Goal: Task Accomplishment & Management: Manage account settings

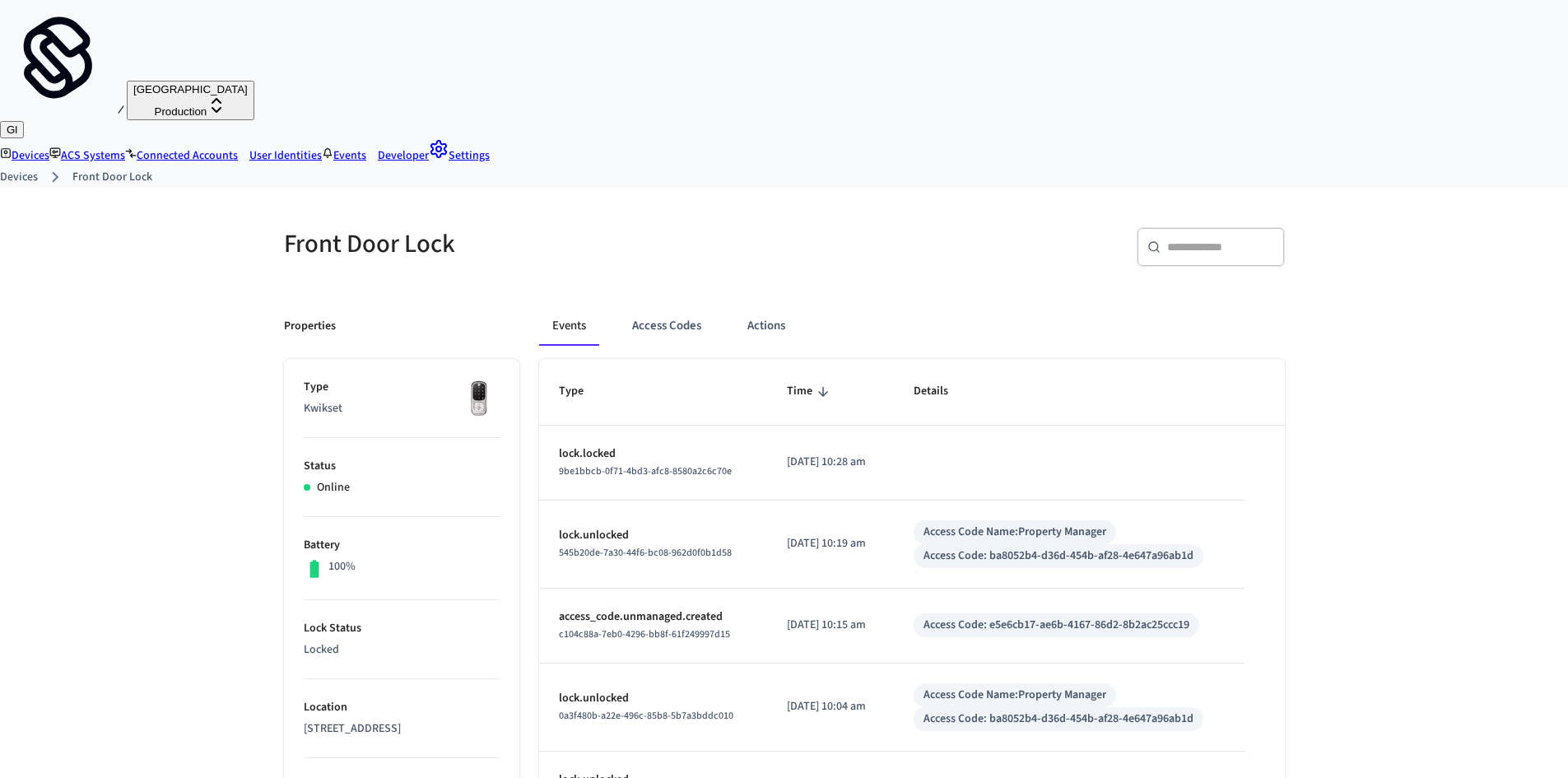
scroll to position [87, 0]
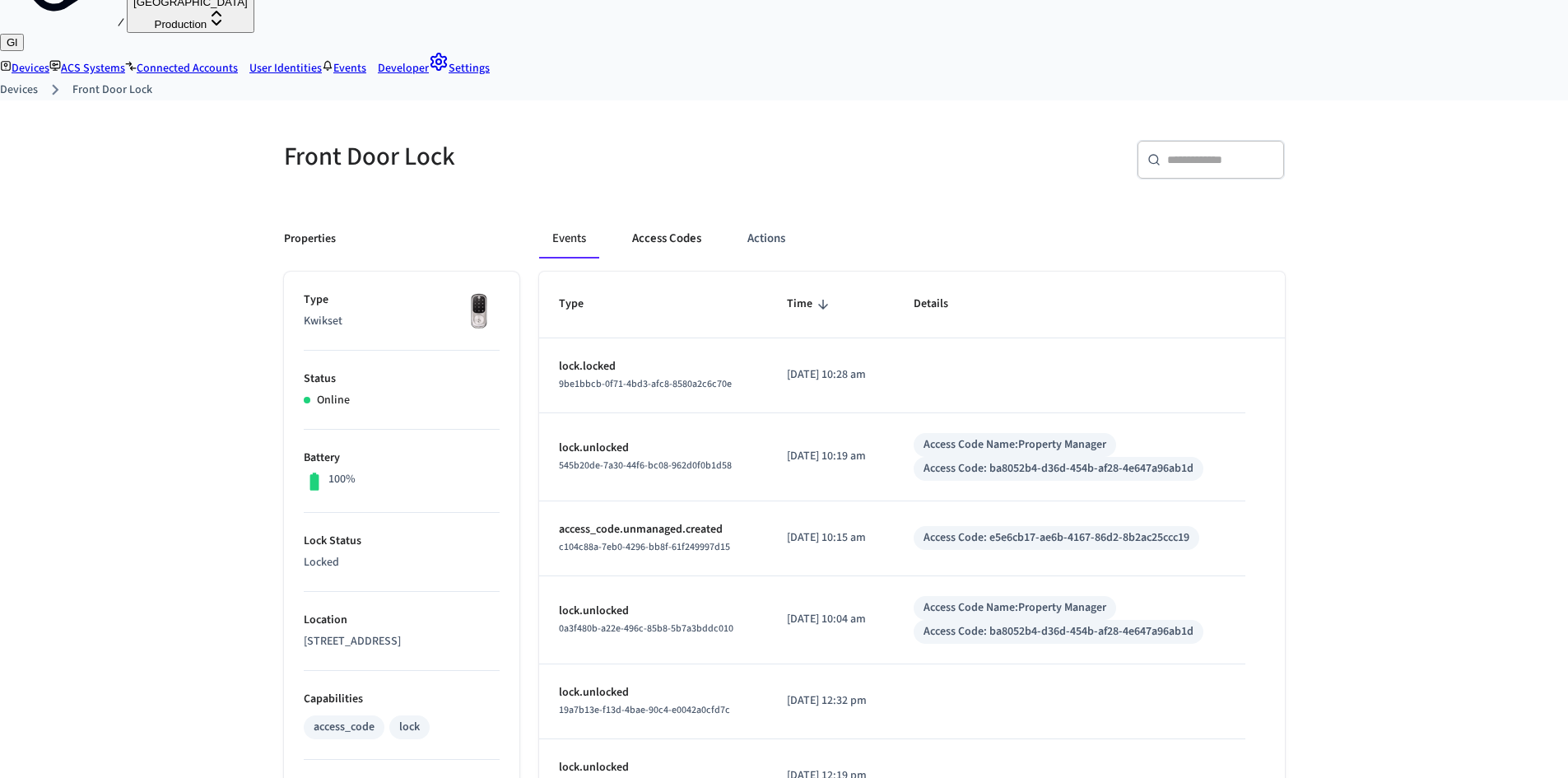
click at [642, 219] on button "Access Codes" at bounding box center [667, 239] width 96 height 39
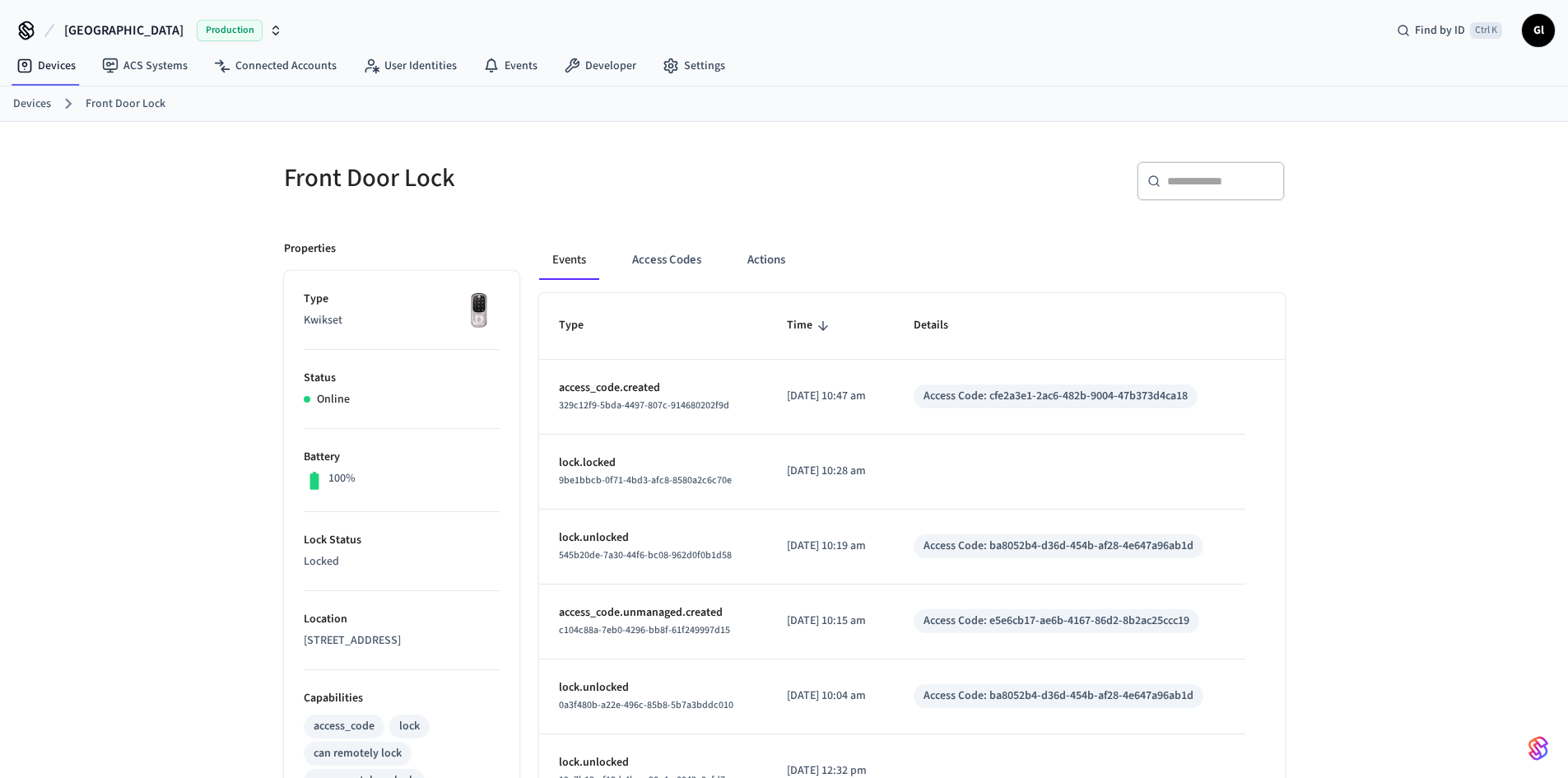
scroll to position [87, 0]
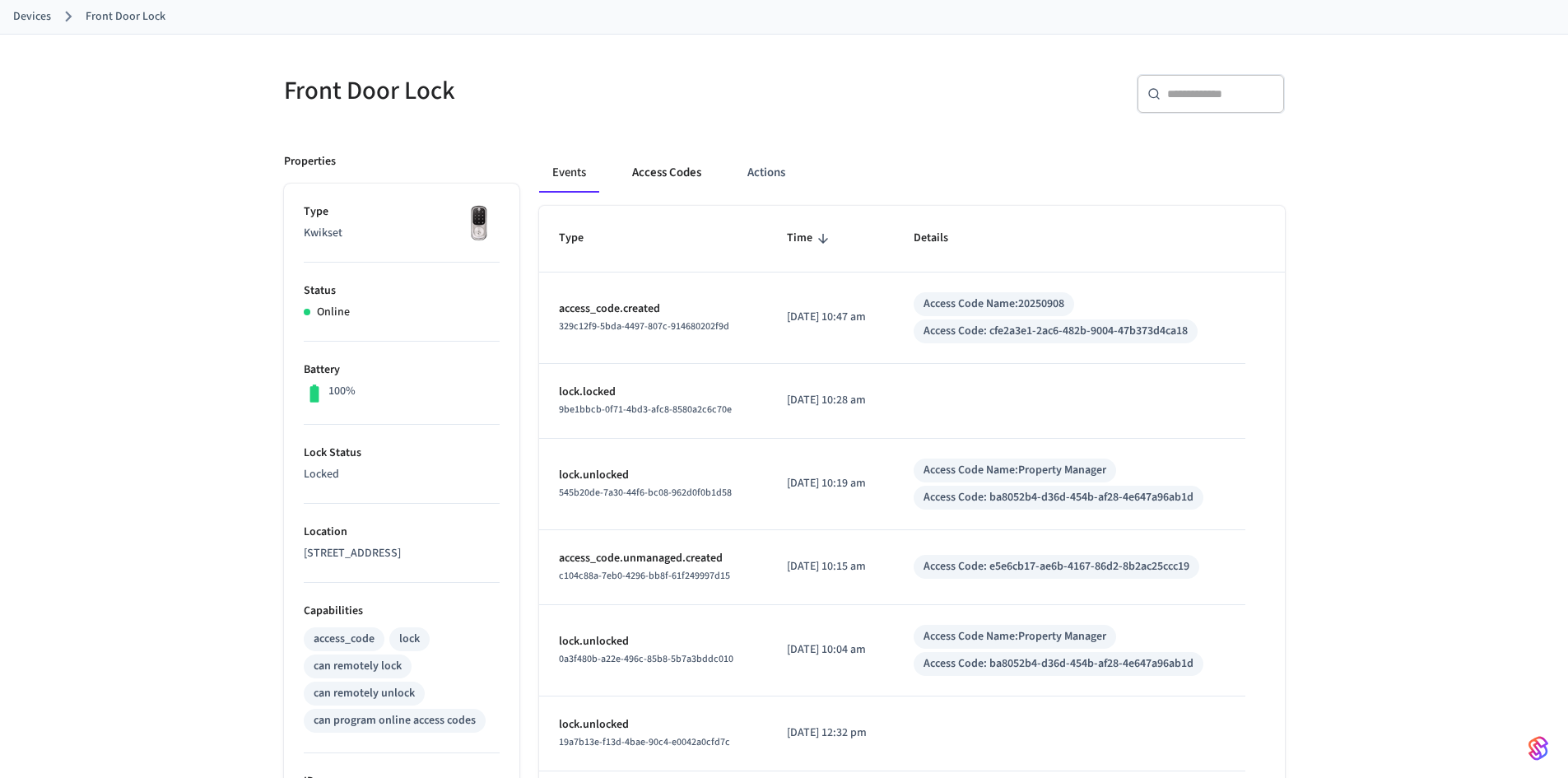
click at [688, 168] on button "Access Codes" at bounding box center [667, 173] width 96 height 39
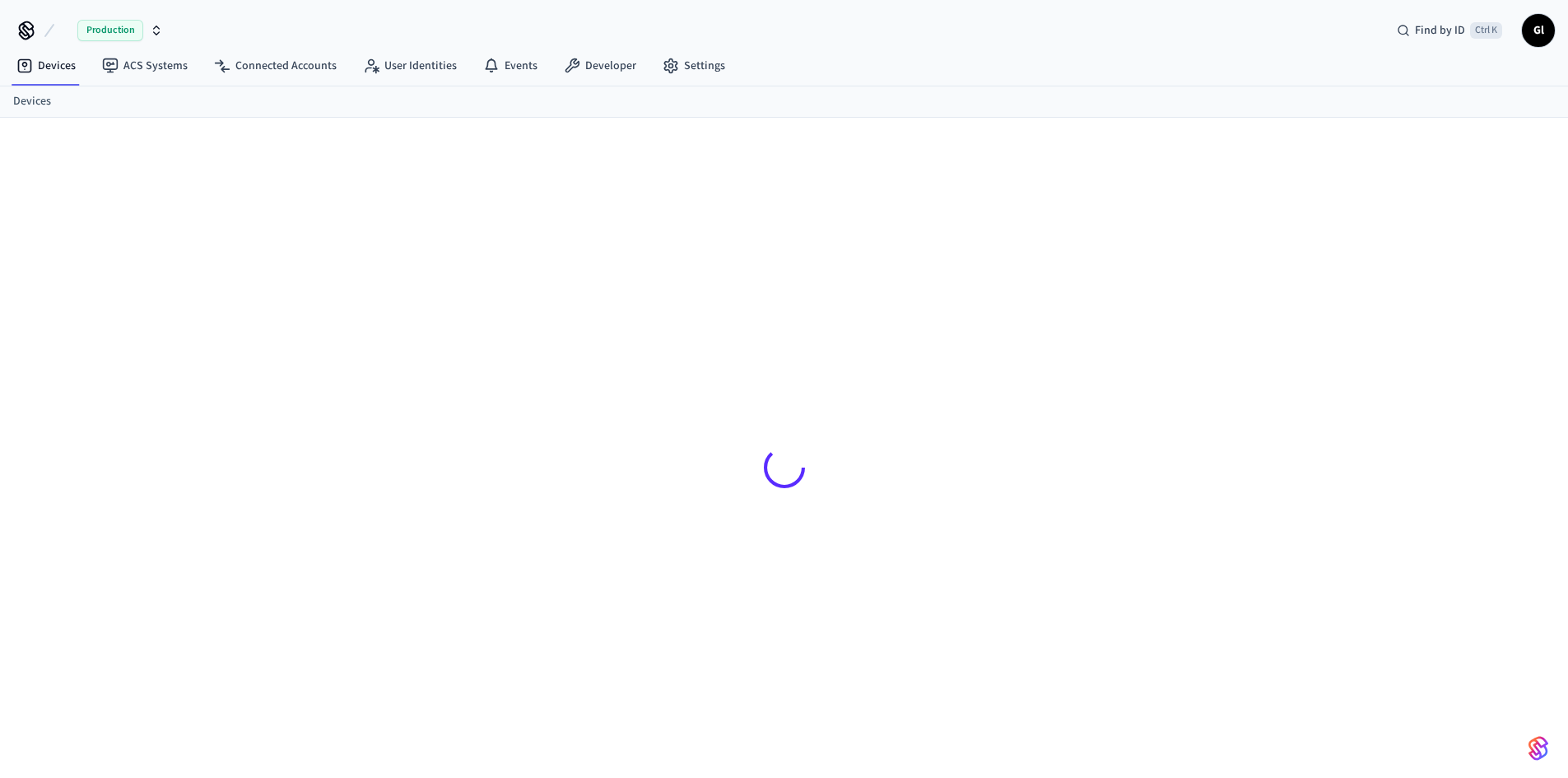
scroll to position [22, 0]
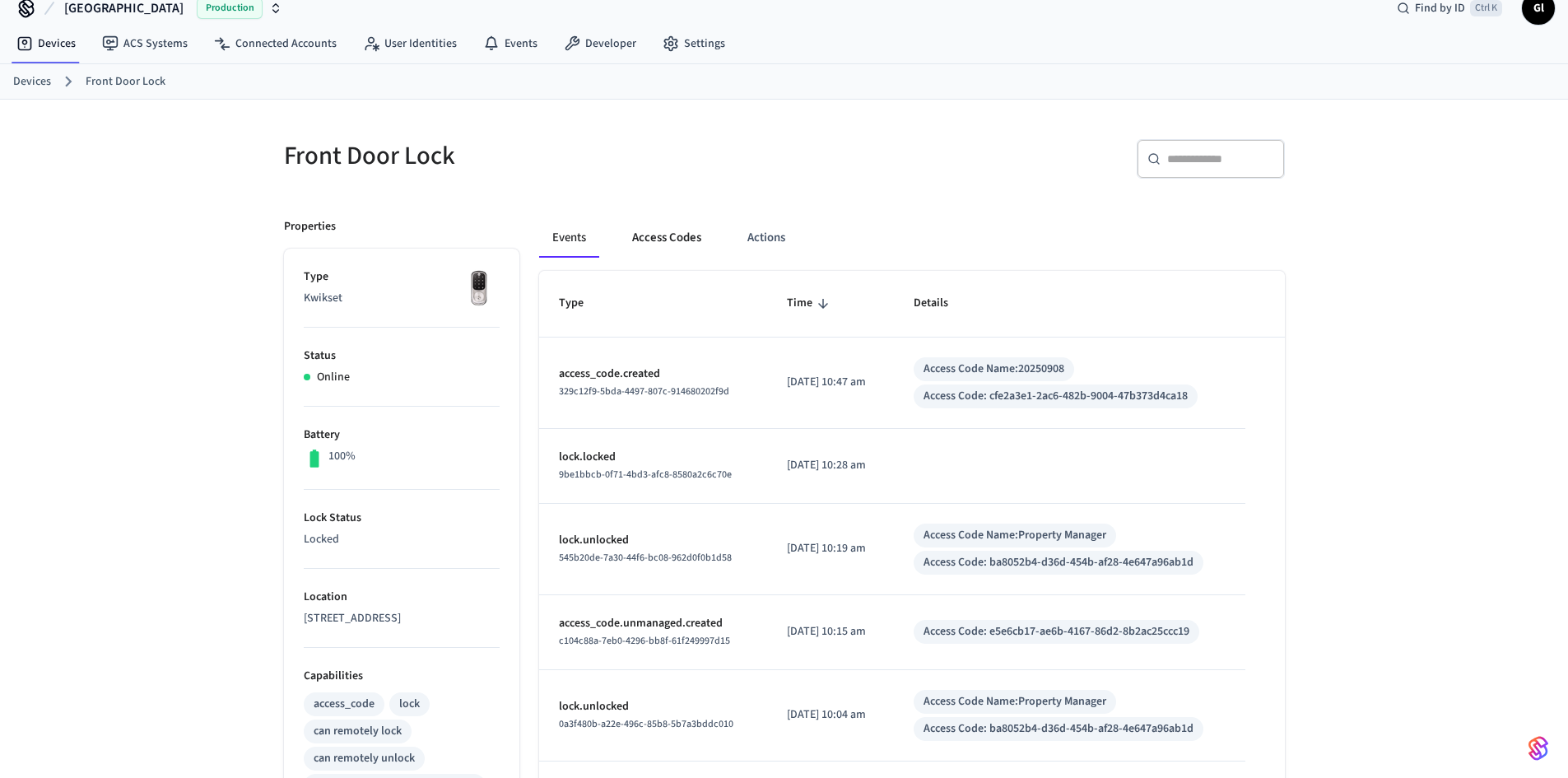
click at [654, 234] on button "Access Codes" at bounding box center [667, 238] width 96 height 39
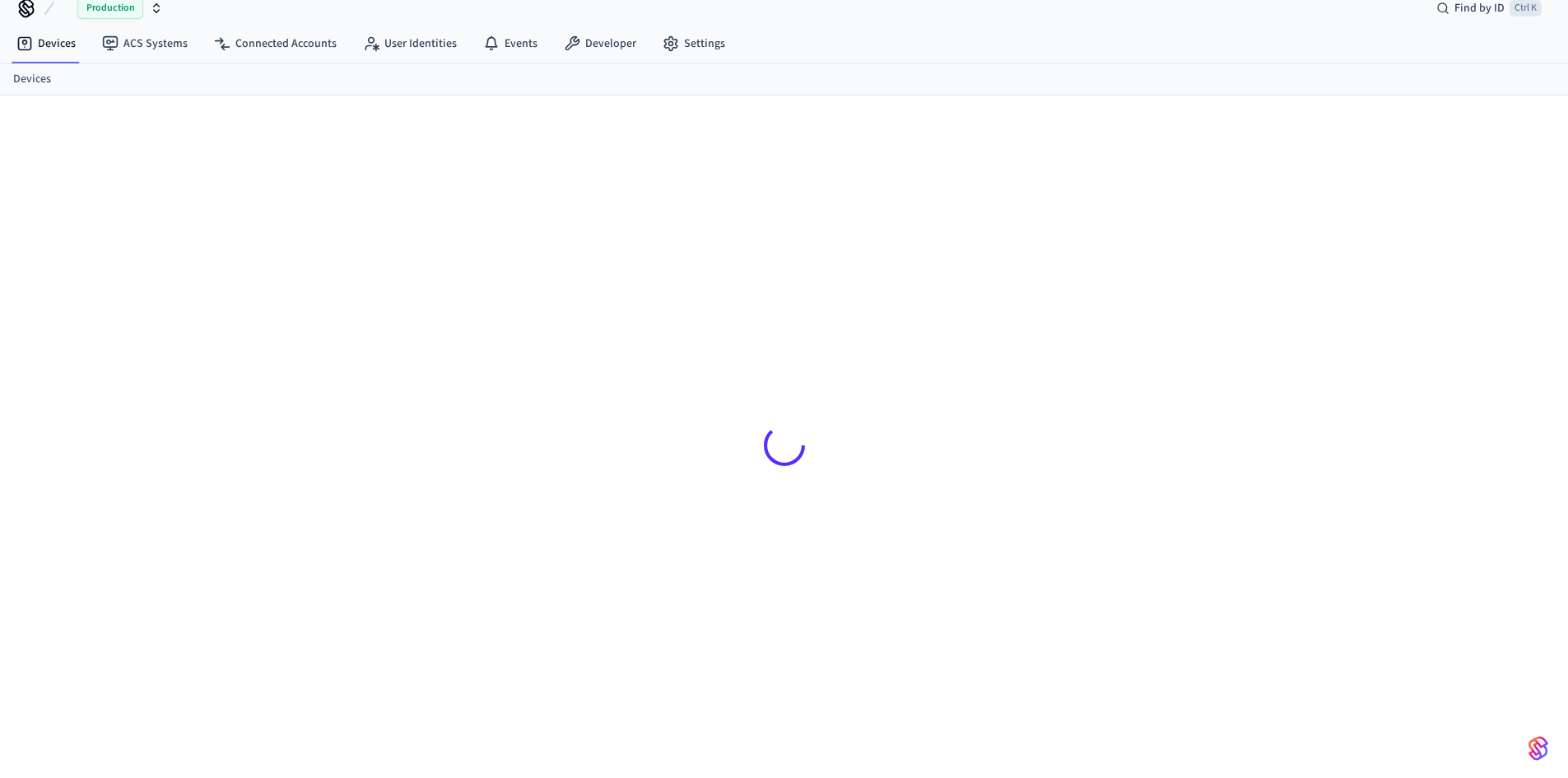
scroll to position [22, 0]
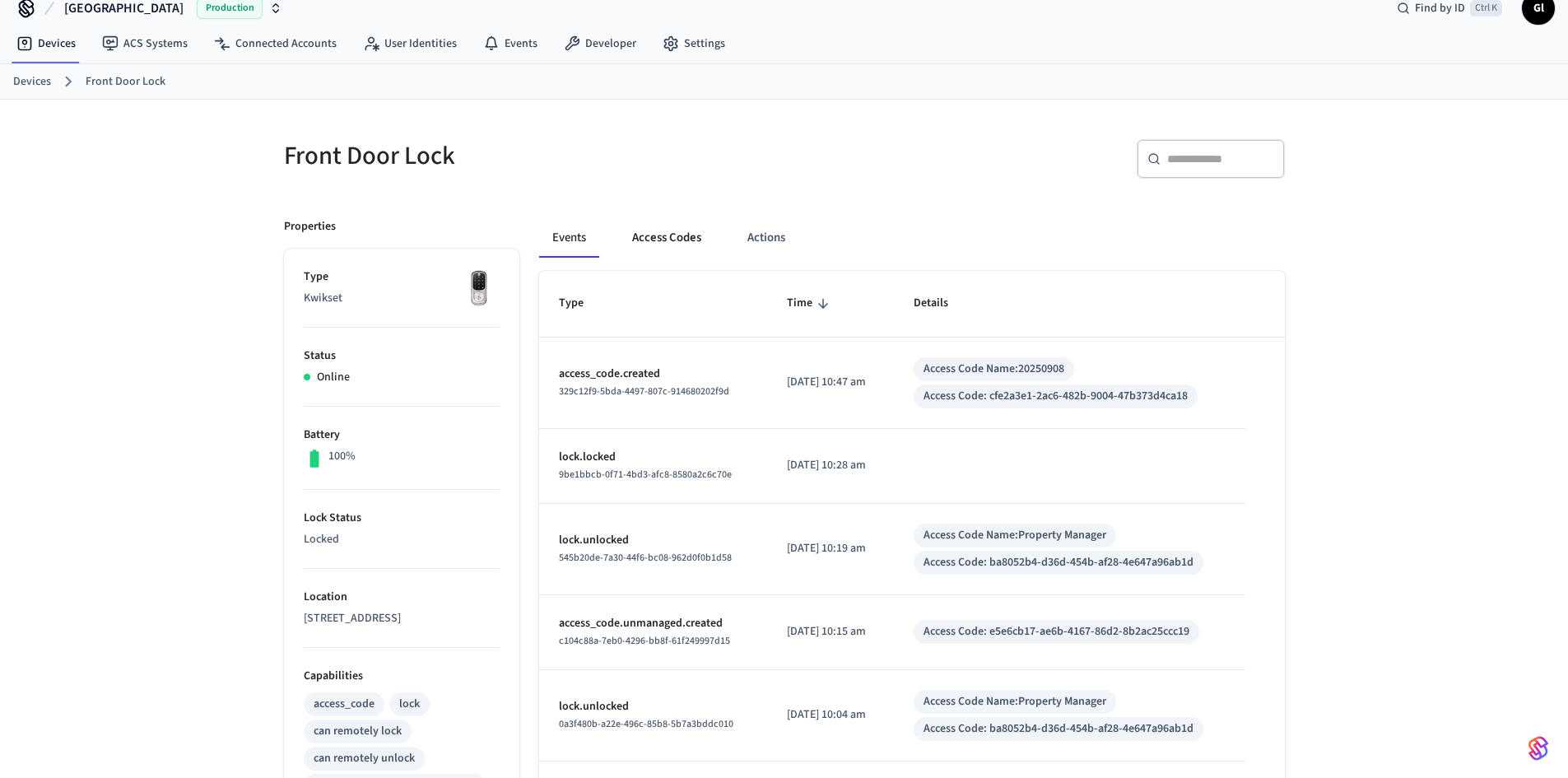
click at [668, 237] on button "Access Codes" at bounding box center [667, 238] width 96 height 39
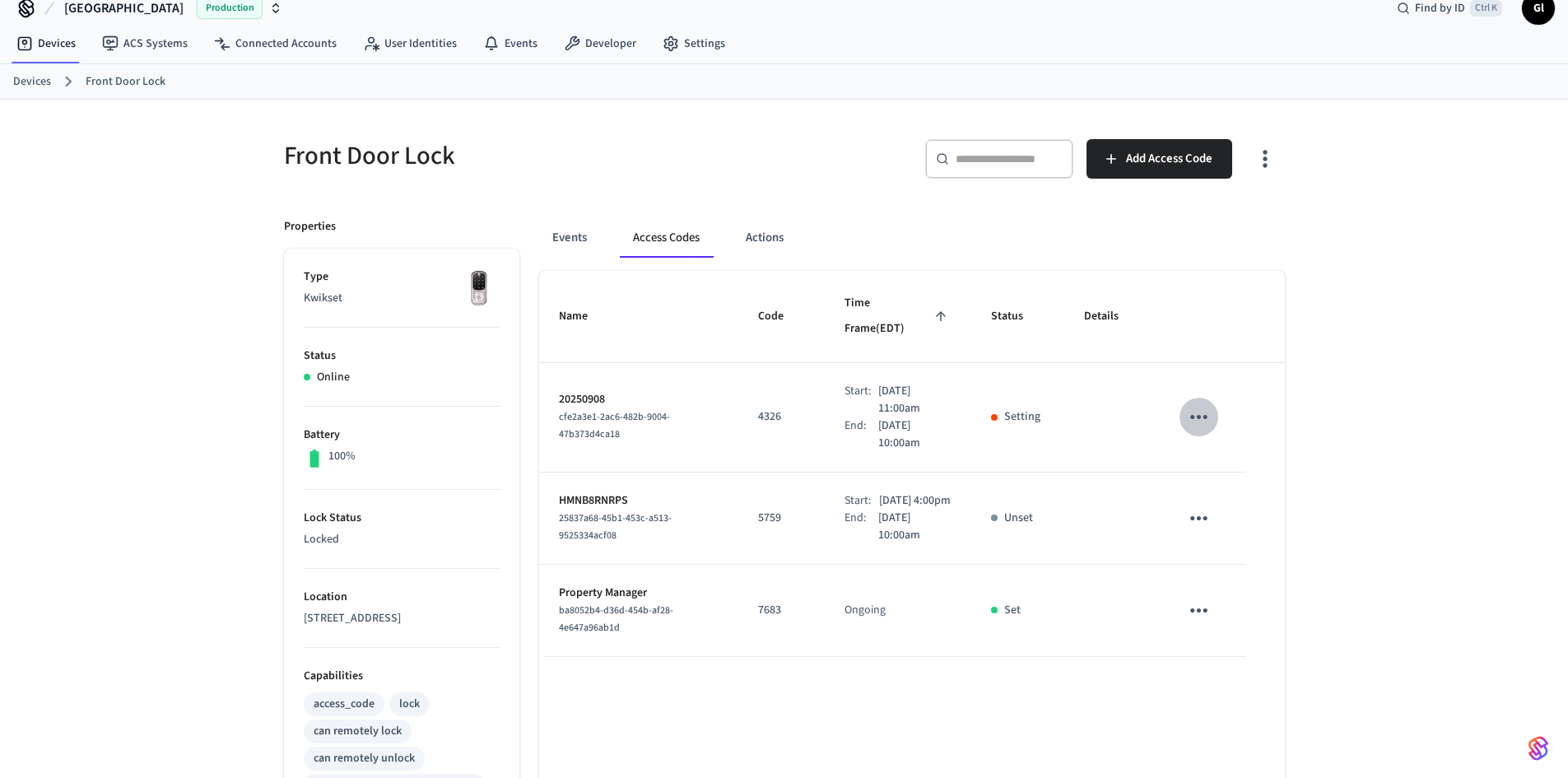
click at [1206, 404] on icon "sticky table" at bounding box center [1198, 417] width 26 height 26
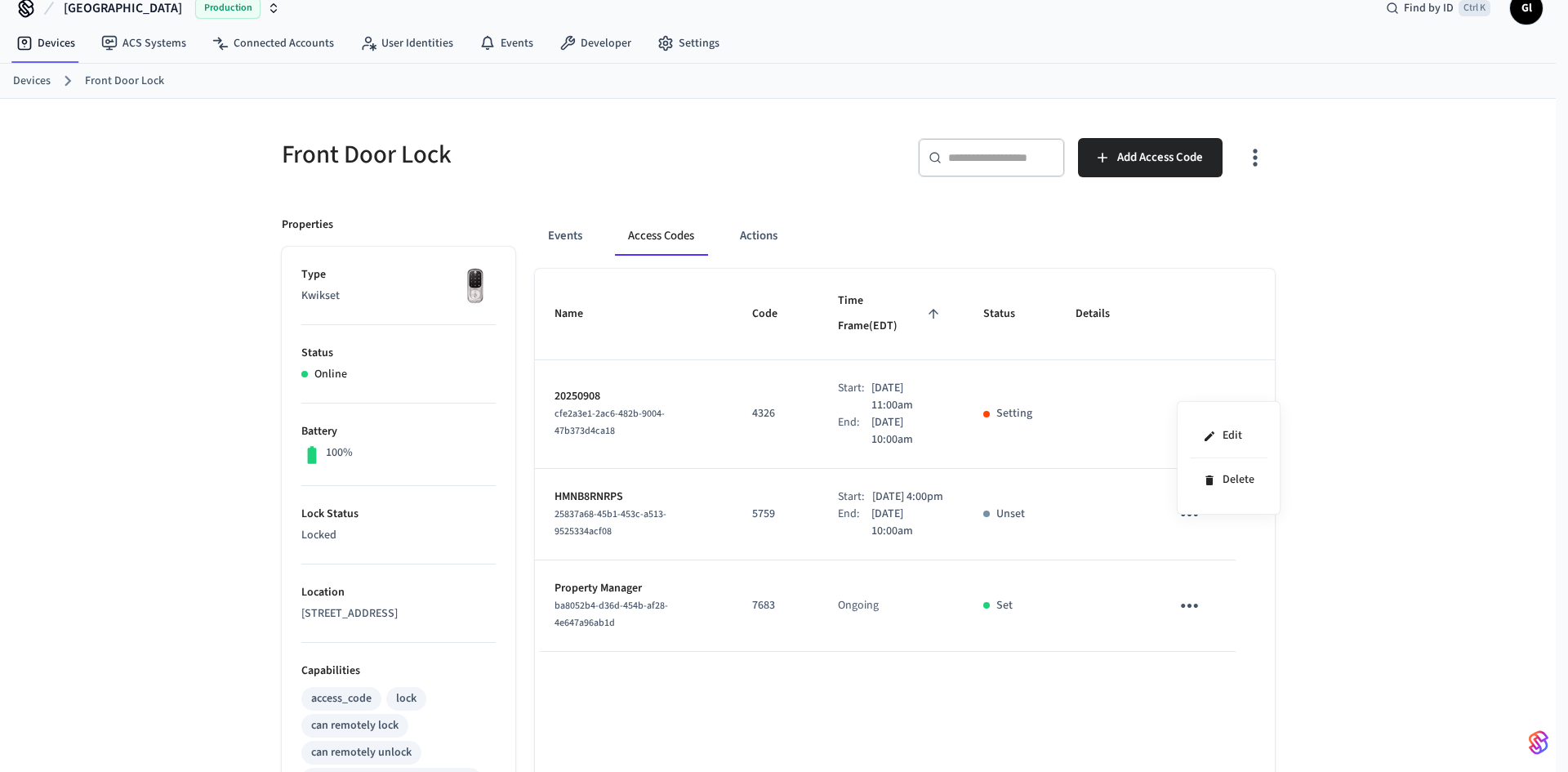
click at [1350, 337] on div at bounding box center [784, 386] width 1568 height 772
